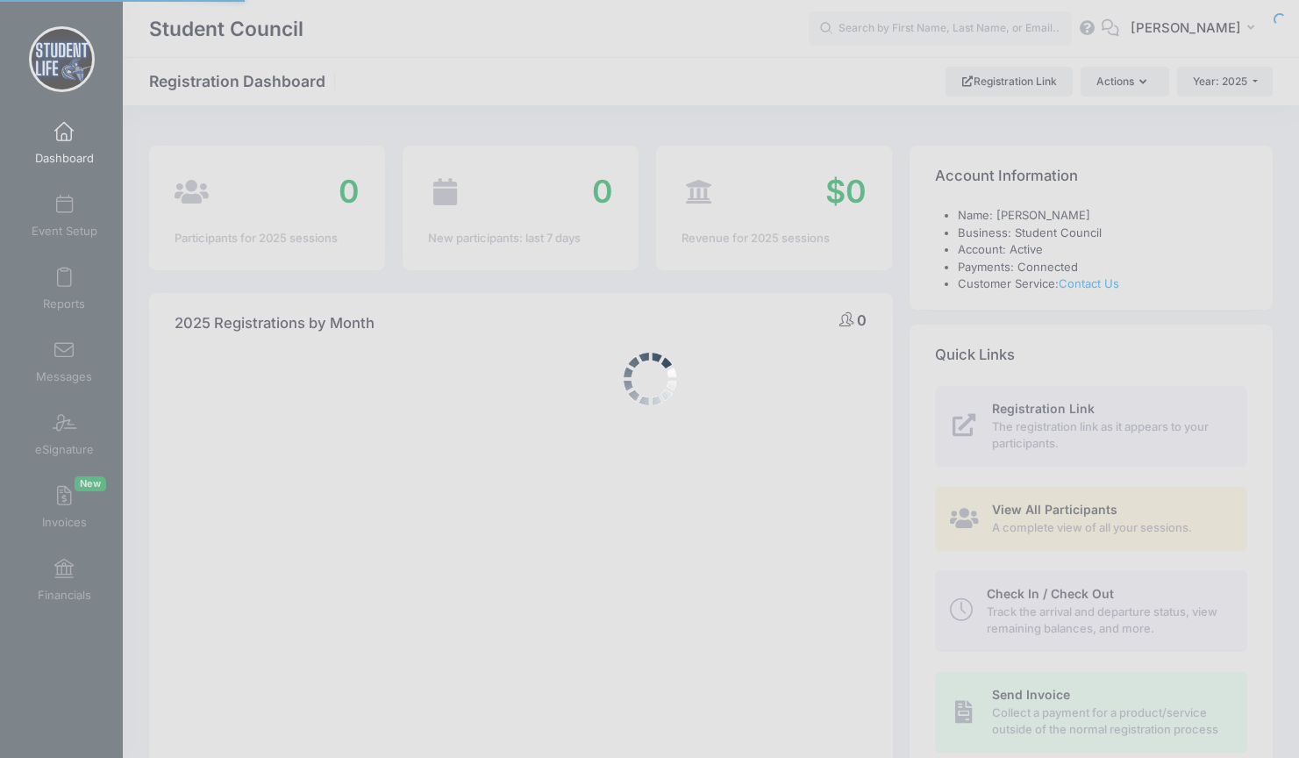
select select
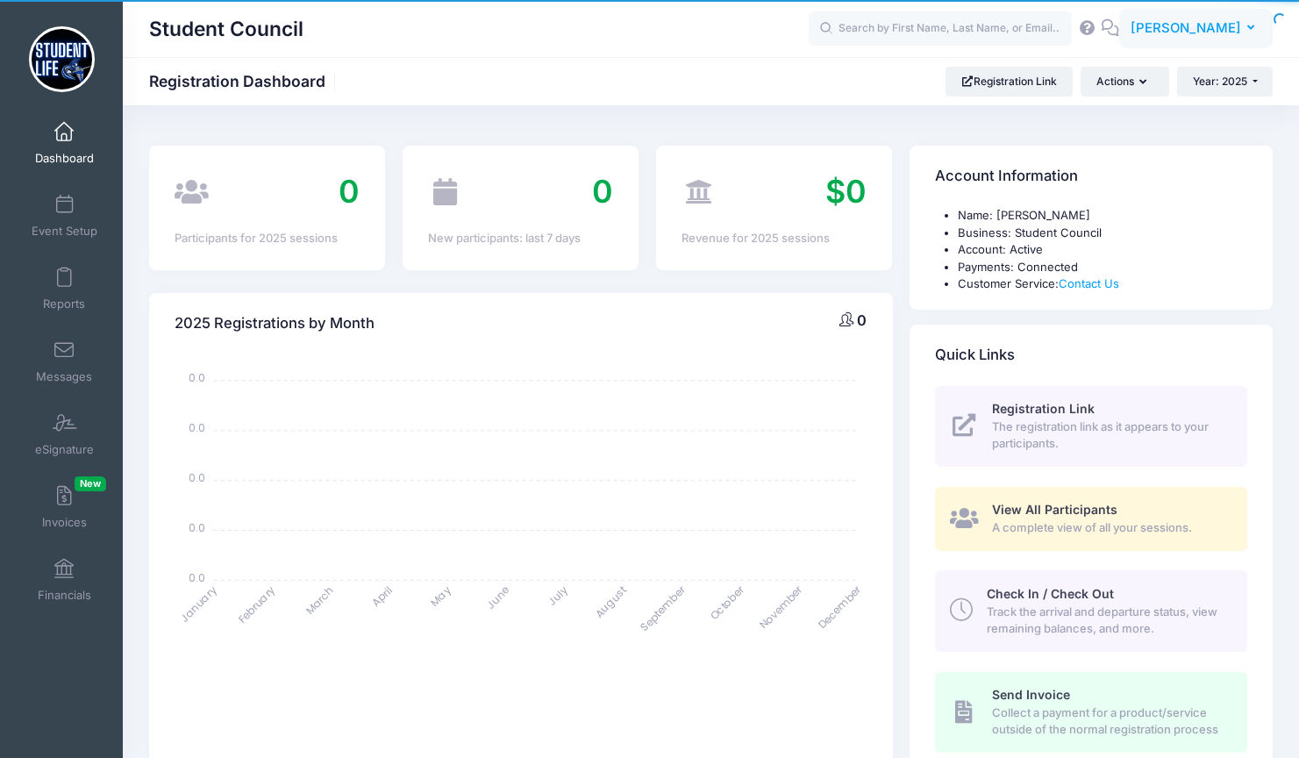
click at [1203, 31] on span "[PERSON_NAME]" at bounding box center [1185, 27] width 110 height 19
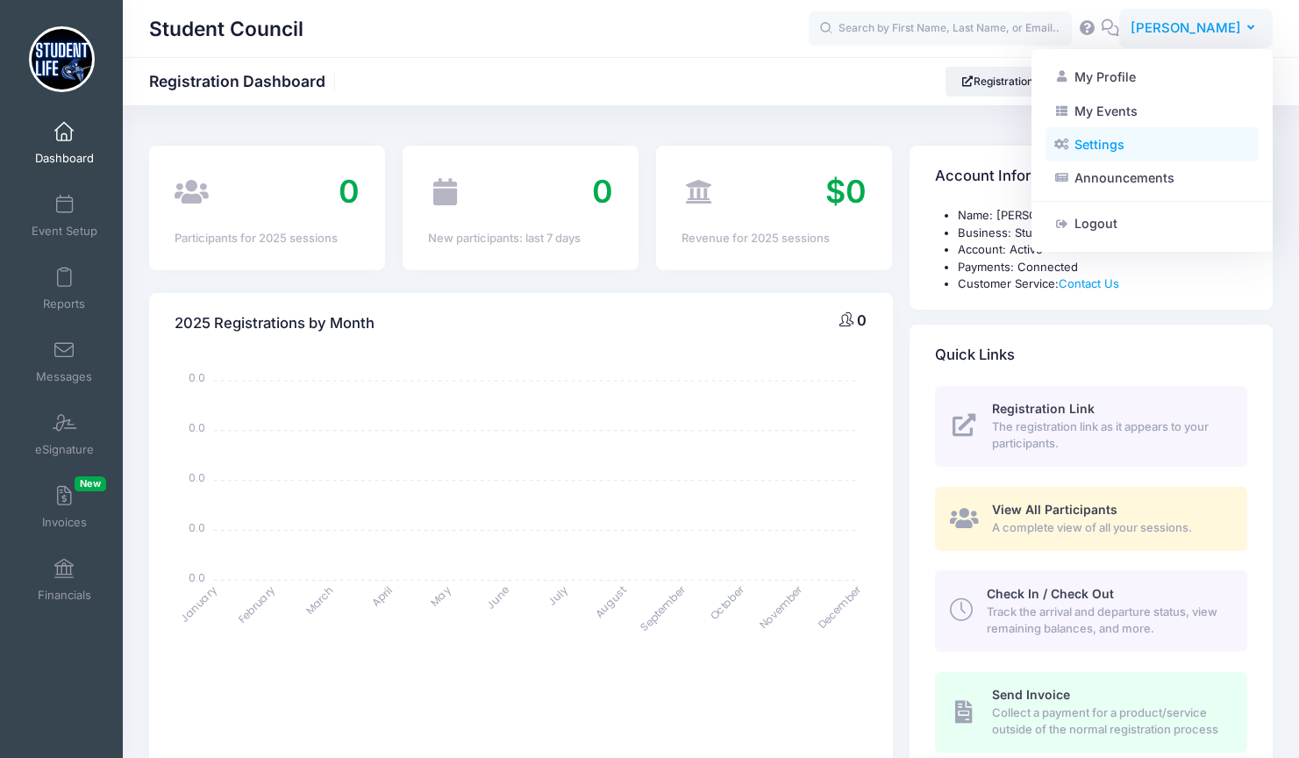
click at [1130, 143] on link "Settings" at bounding box center [1151, 144] width 213 height 33
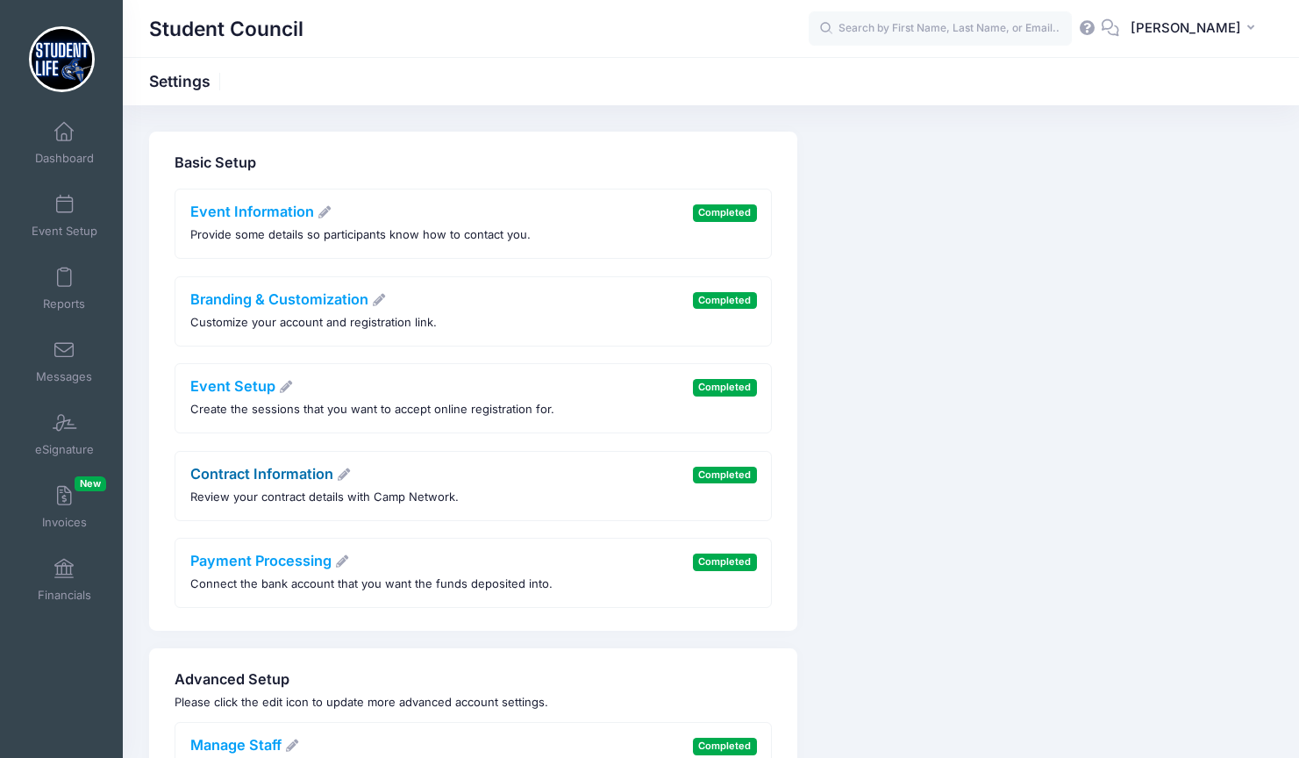
click at [279, 480] on link "Contract Information" at bounding box center [270, 474] width 161 height 18
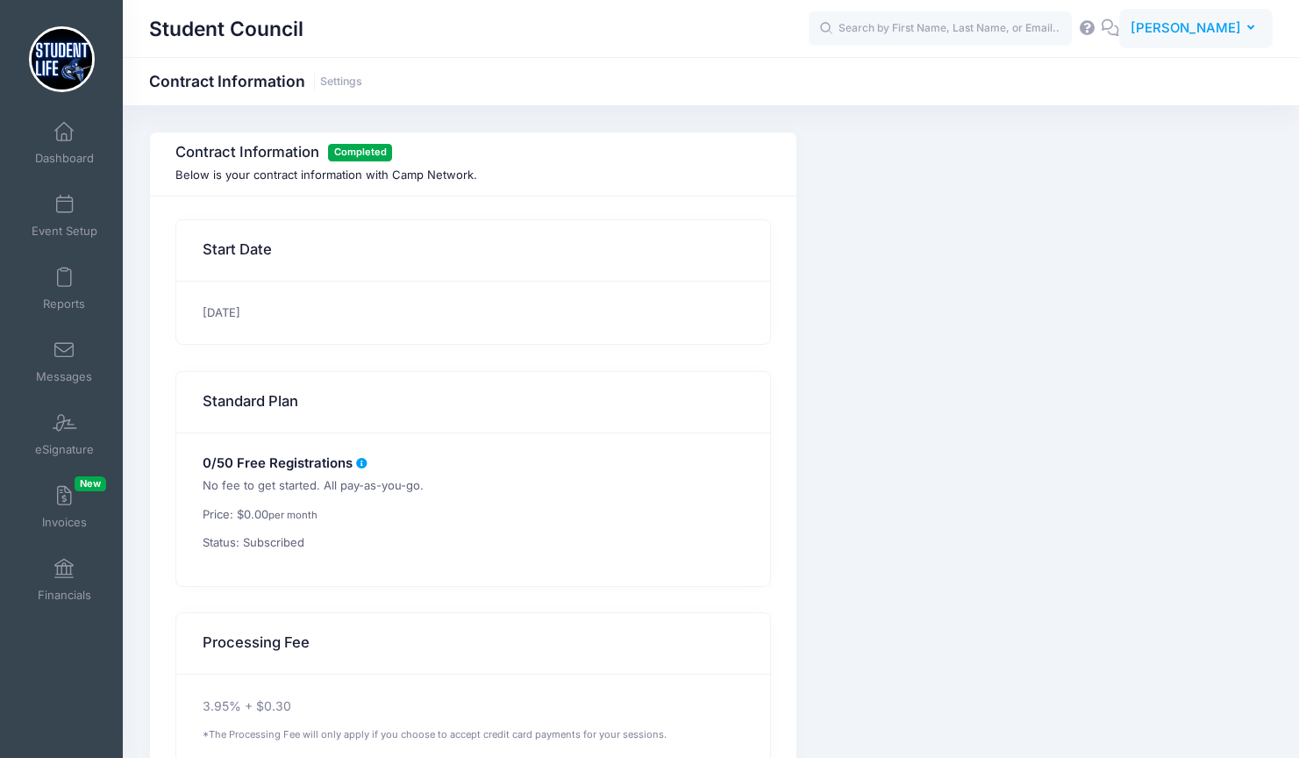
click at [1215, 25] on span "[PERSON_NAME]" at bounding box center [1185, 27] width 110 height 19
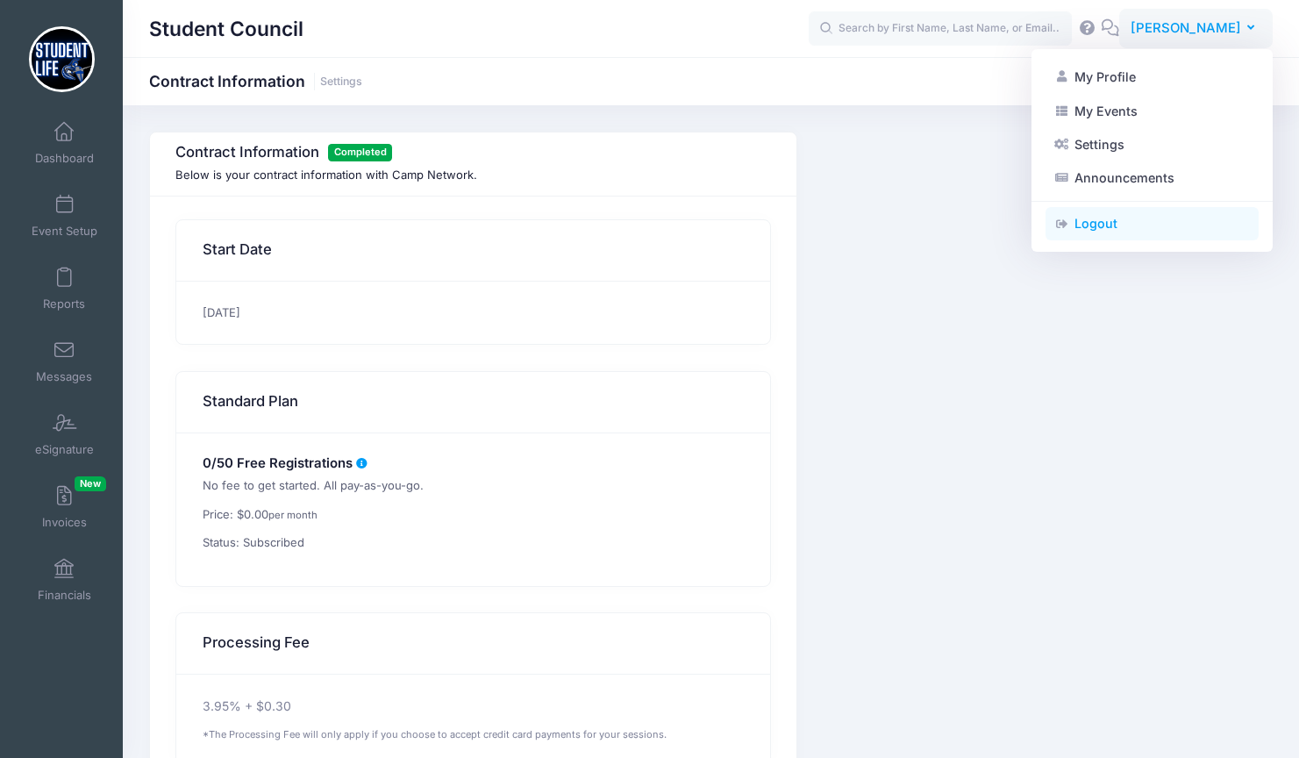
click at [1143, 230] on link "Logout" at bounding box center [1151, 223] width 213 height 33
